Goal: Check status: Check status

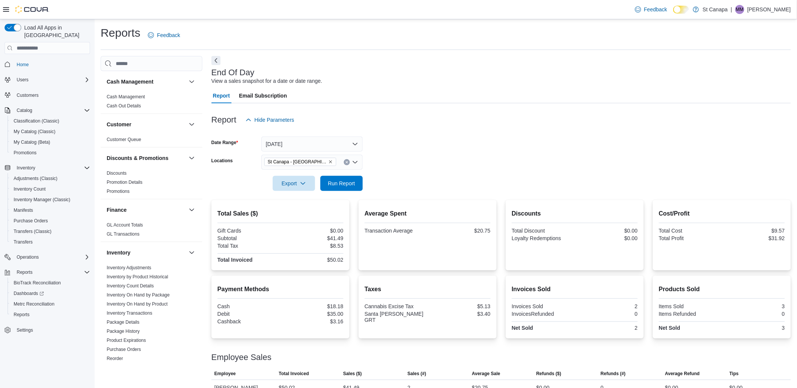
scroll to position [13, 0]
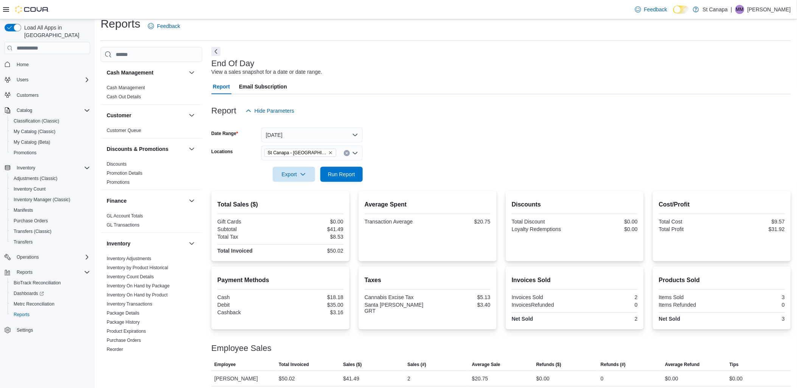
scroll to position [13, 0]
